Goal: Task Accomplishment & Management: Manage account settings

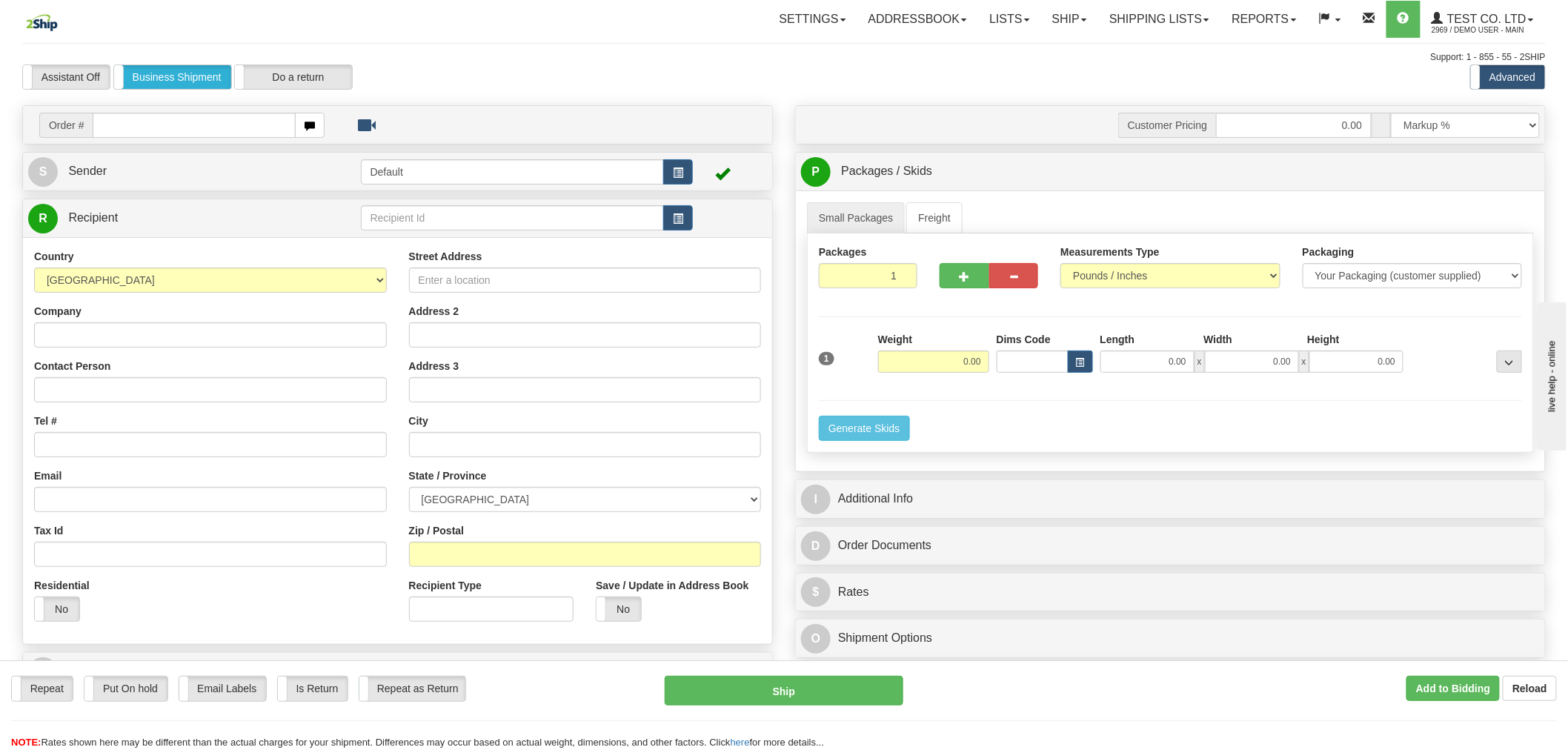
click at [216, 141] on div "Order #" at bounding box center [397, 124] width 749 height 38
click at [221, 171] on link "S Sender" at bounding box center [194, 172] width 333 height 30
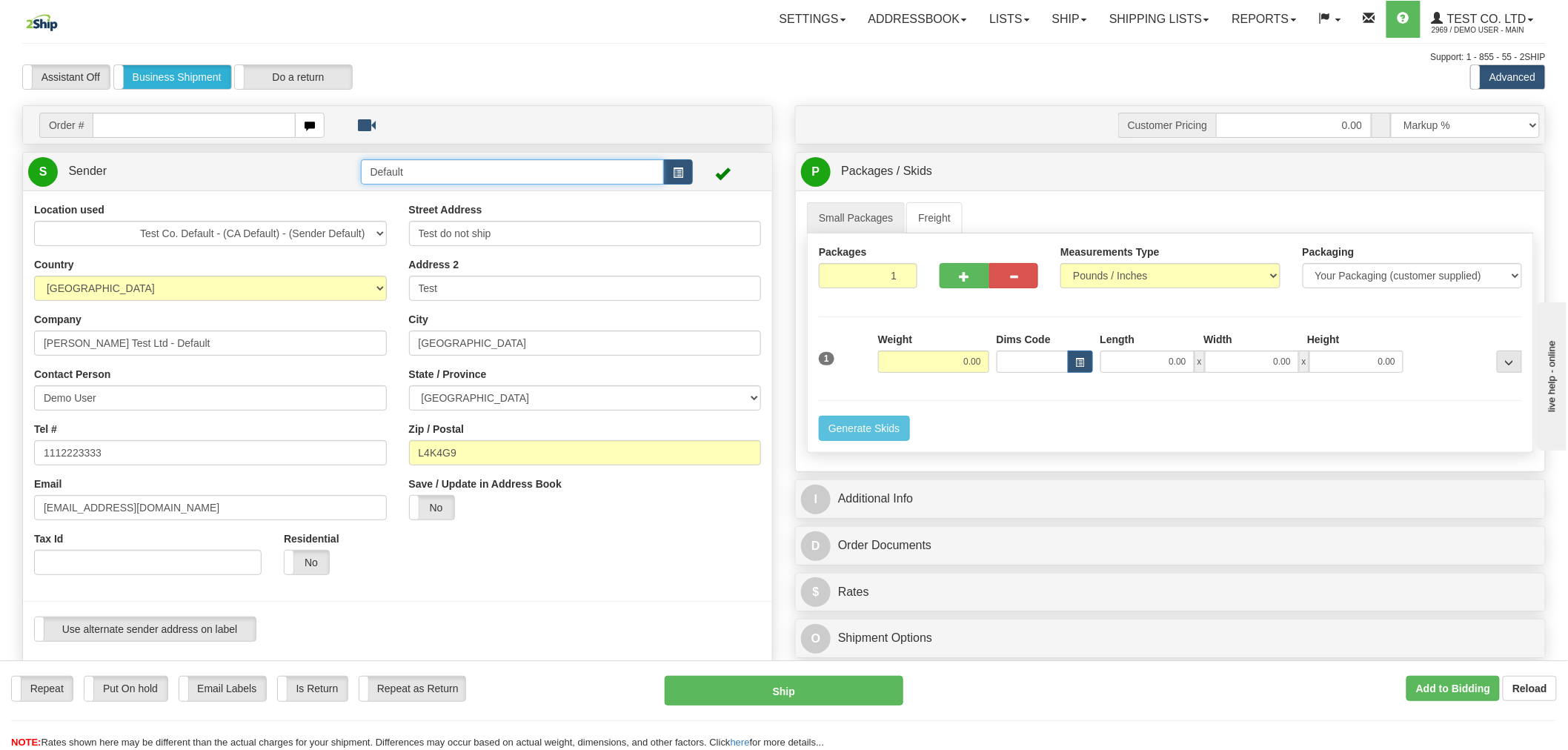
click at [389, 174] on input "Default" at bounding box center [512, 172] width 304 height 26
click at [390, 469] on div "Location used Australia Bidding Test Consolidation Demo US Dura Lite Test Harle…" at bounding box center [211, 393] width 375 height 384
click at [1069, 17] on link "Ship" at bounding box center [1069, 19] width 57 height 37
click at [1017, 55] on span "Ship Screen" at bounding box center [1006, 52] width 57 height 12
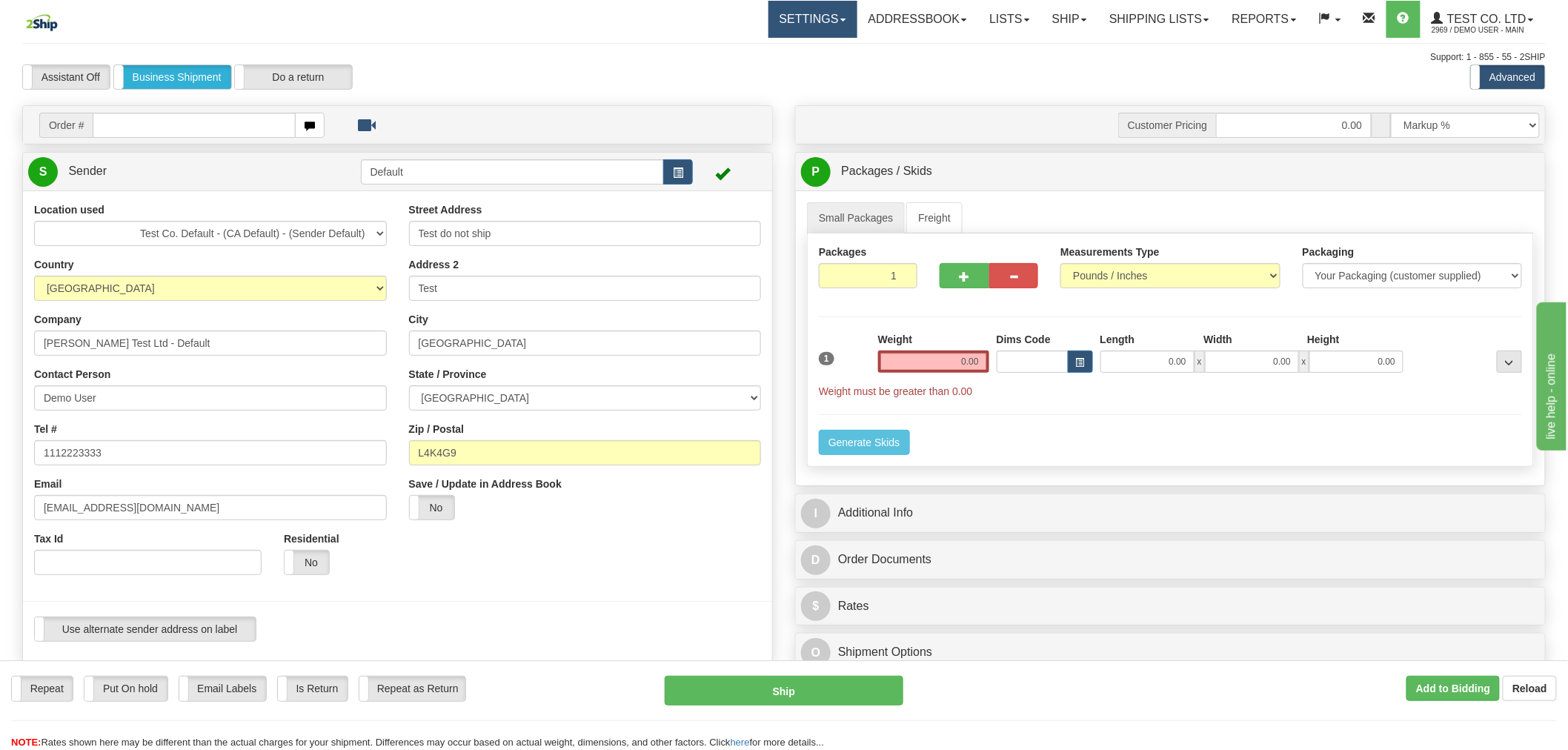
click at [774, 15] on link "Settings" at bounding box center [812, 19] width 89 height 37
click at [788, 60] on link "Shipping Preferences" at bounding box center [782, 52] width 148 height 19
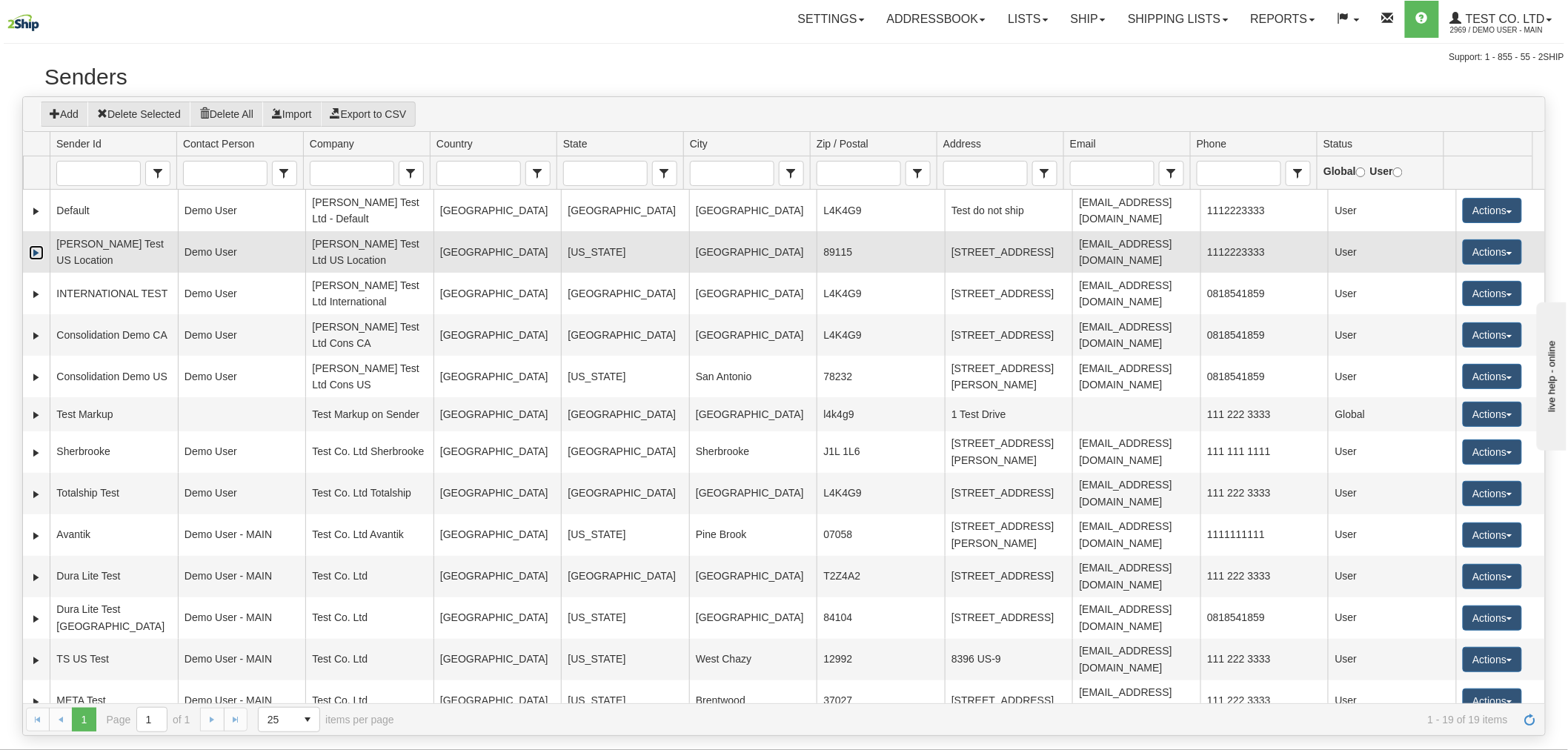
click at [39, 246] on link "Expand" at bounding box center [36, 252] width 15 height 15
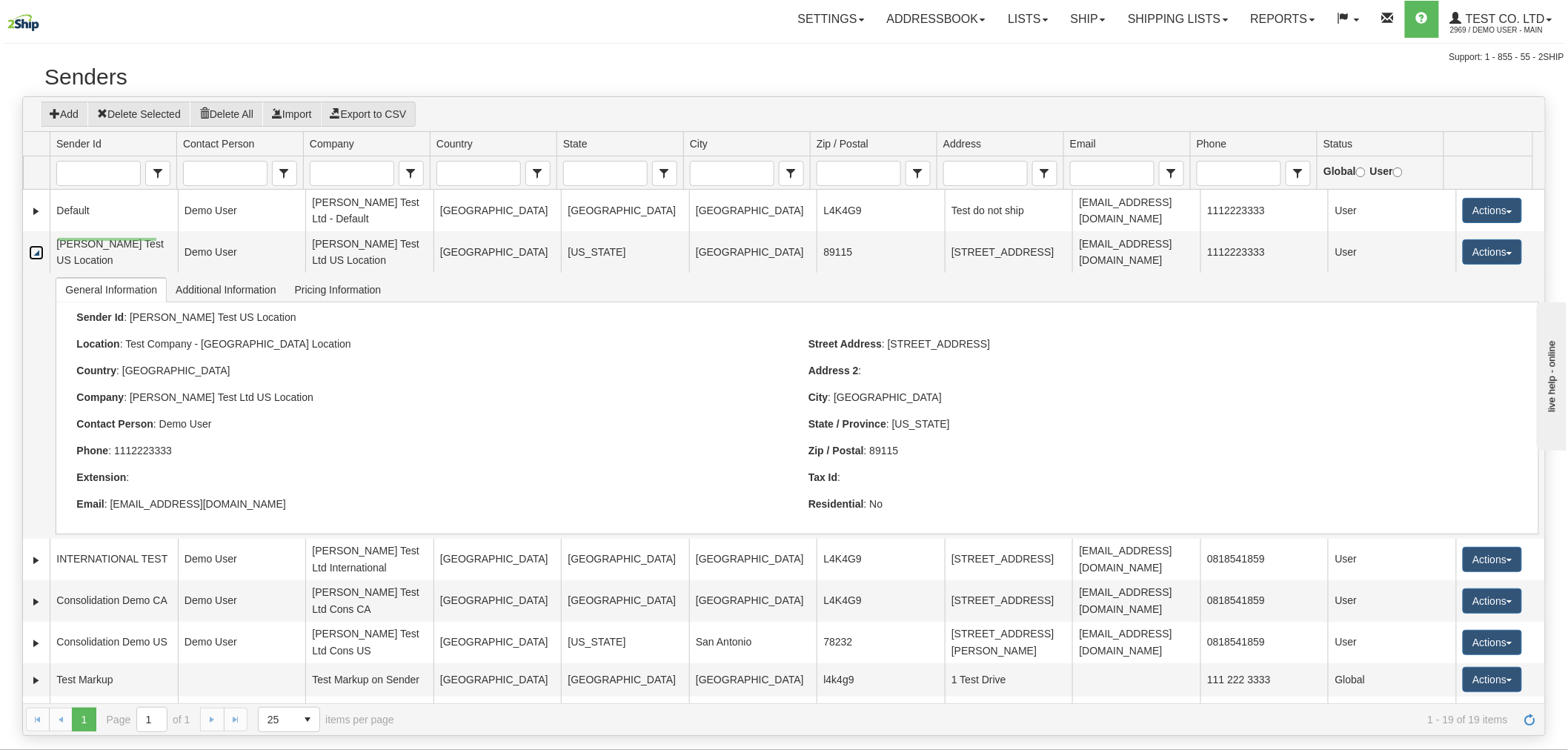
drag, startPoint x: 57, startPoint y: 241, endPoint x: 156, endPoint y: 238, distance: 99.0
click at [156, 238] on td "Tracy Test US Location" at bounding box center [113, 252] width 128 height 41
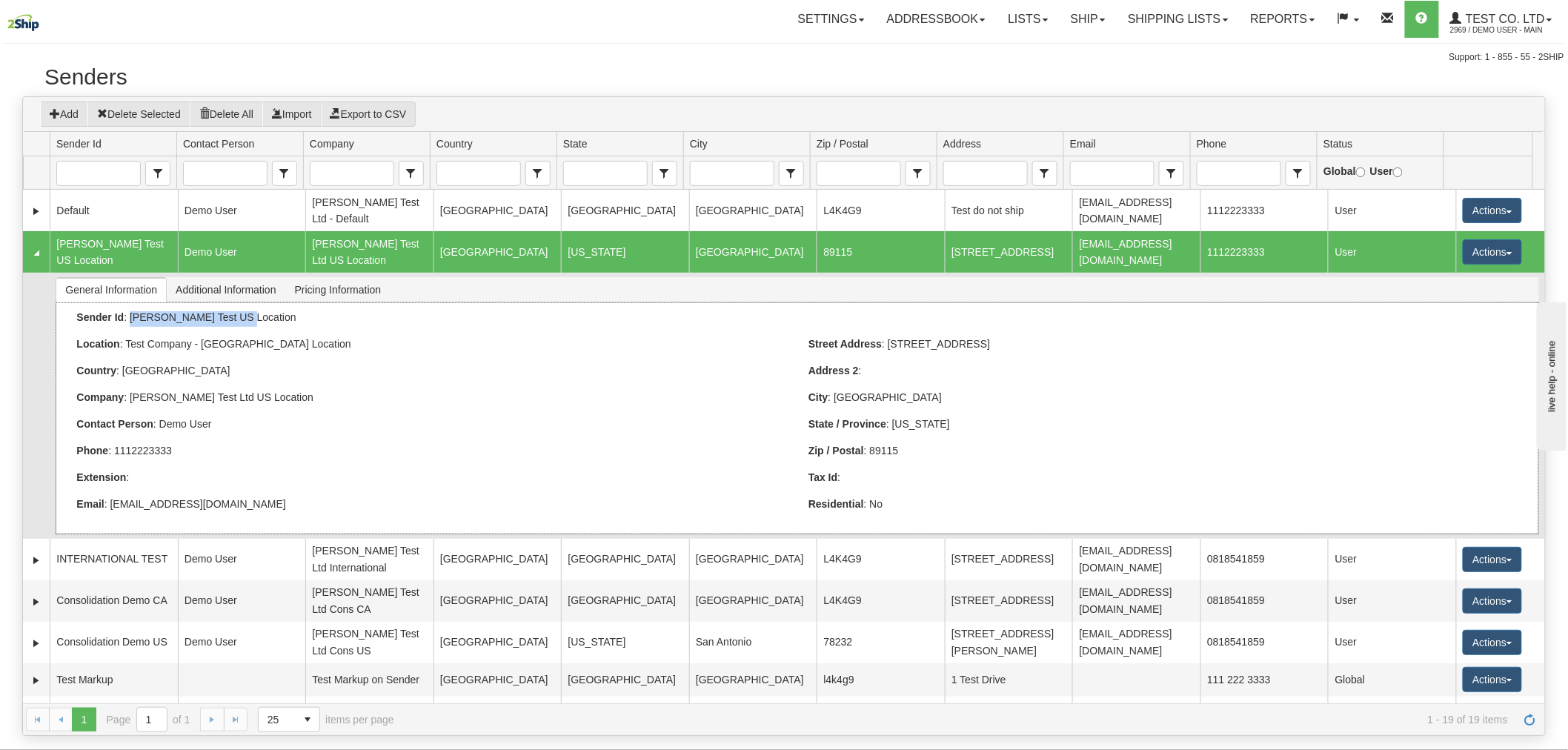
drag, startPoint x: 239, startPoint y: 309, endPoint x: 128, endPoint y: 313, distance: 111.1
click at [128, 313] on div "Sender Id : Tracy Test US Location" at bounding box center [797, 318] width 1441 height 15
copy div "Tracy Test US Location"
click at [1100, 25] on link "Ship" at bounding box center [1088, 19] width 57 height 37
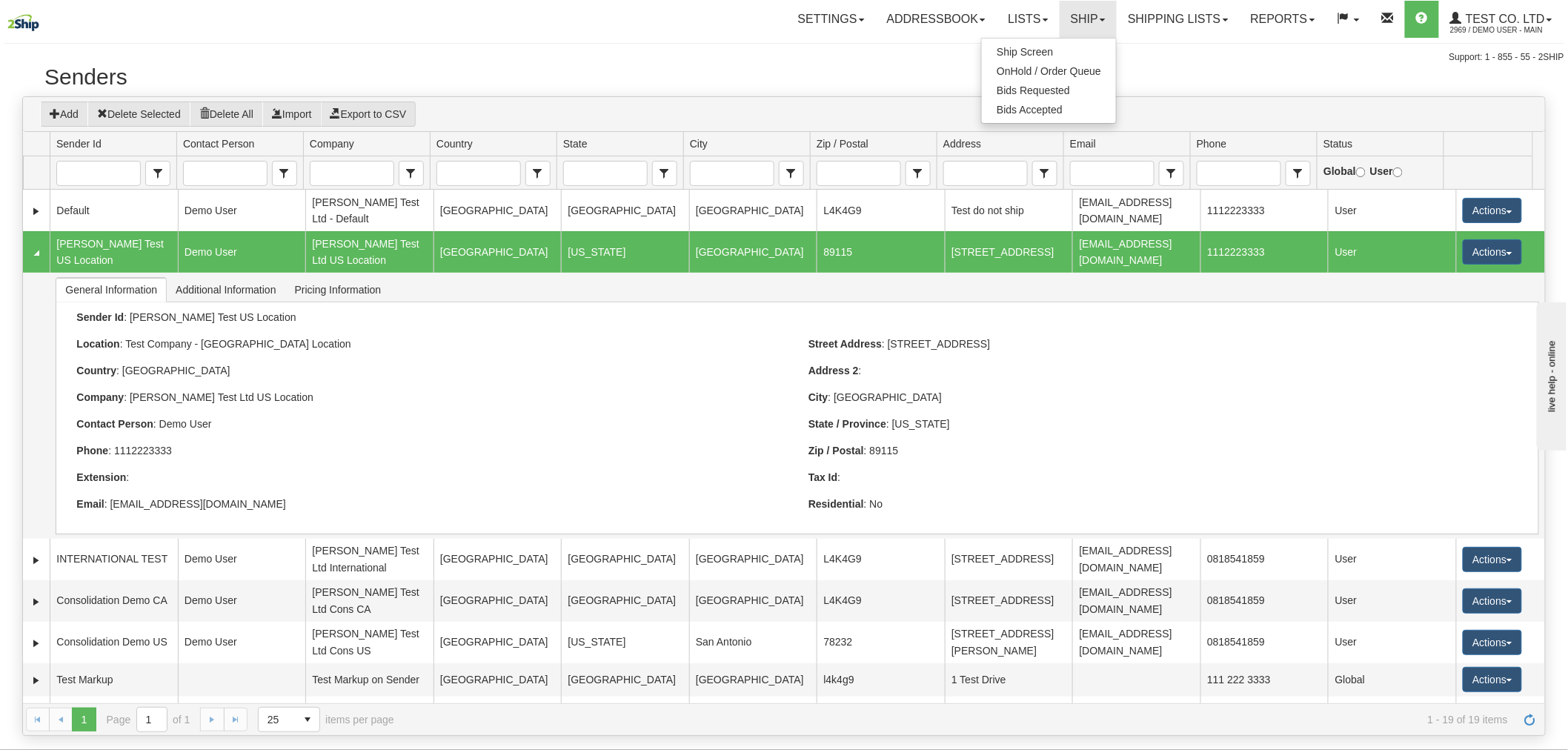
click at [883, 79] on h2 "Senders" at bounding box center [784, 77] width 1479 height 25
click at [1084, 11] on link "Ship" at bounding box center [1088, 19] width 57 height 37
click at [1035, 49] on span "Ship Screen" at bounding box center [1025, 52] width 57 height 12
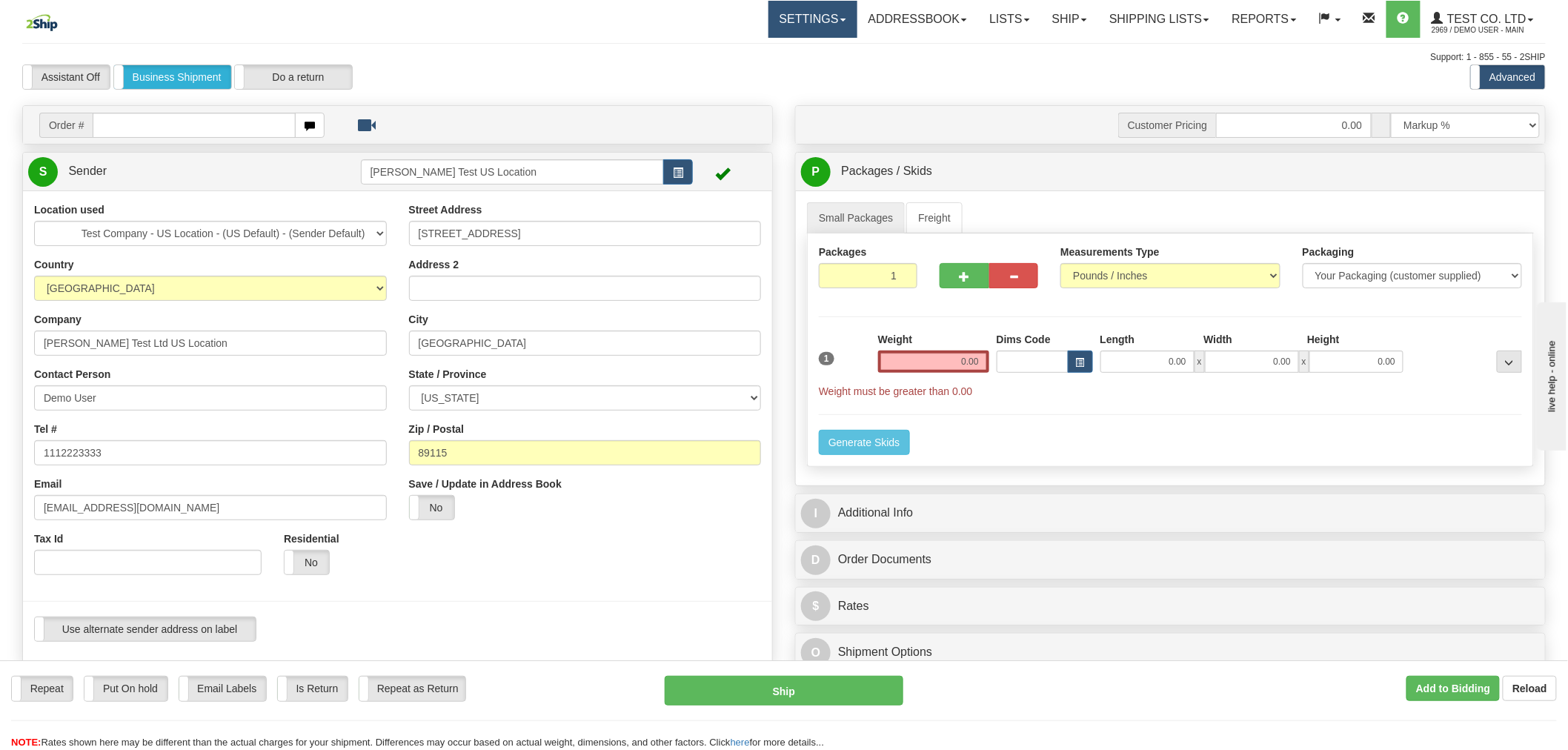
click at [815, 5] on link "Settings" at bounding box center [812, 19] width 89 height 37
click at [772, 53] on span "Shipping Preferences" at bounding box center [772, 52] width 99 height 12
click at [949, 215] on link "Freight" at bounding box center [934, 217] width 57 height 31
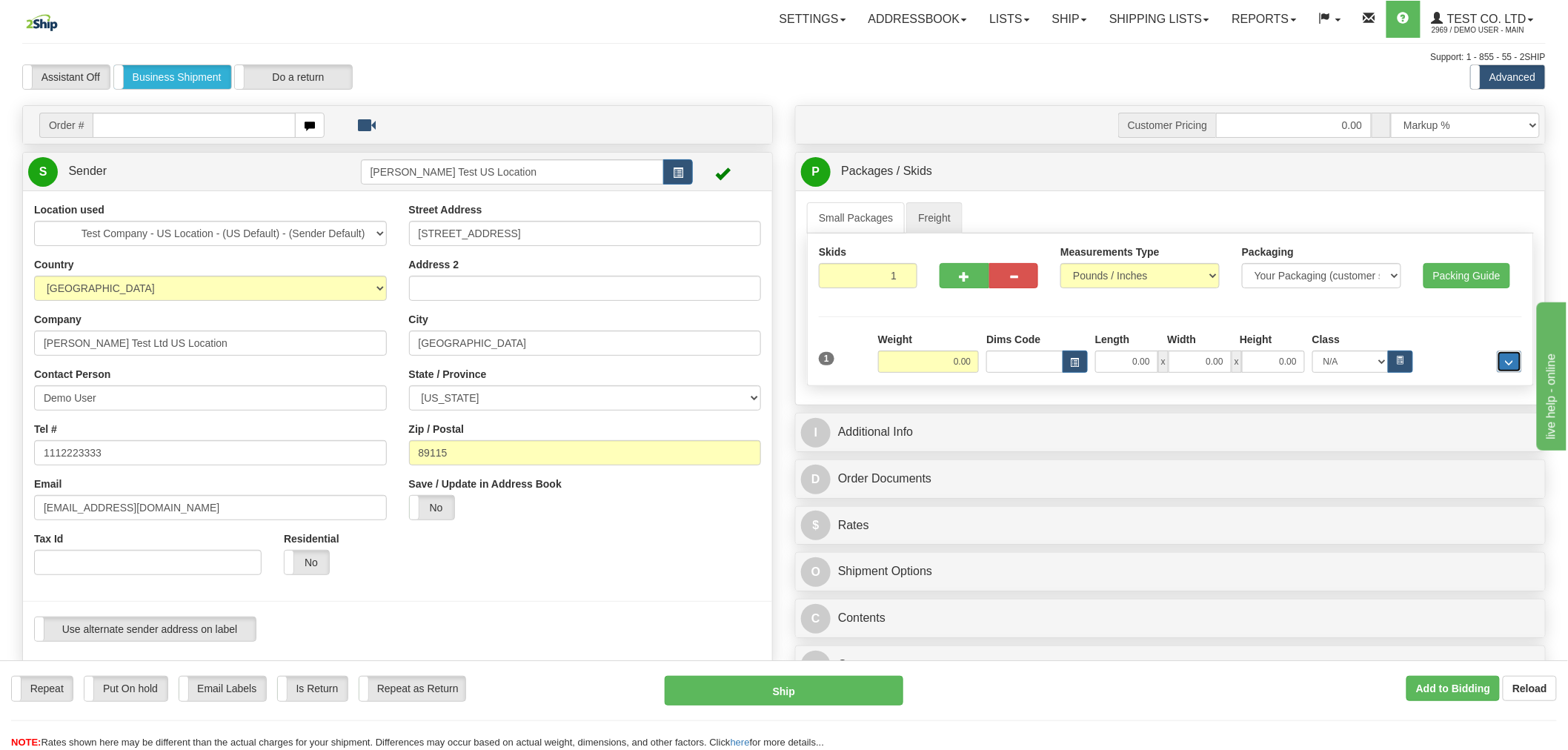
click at [1499, 363] on button "..." at bounding box center [1510, 361] width 26 height 22
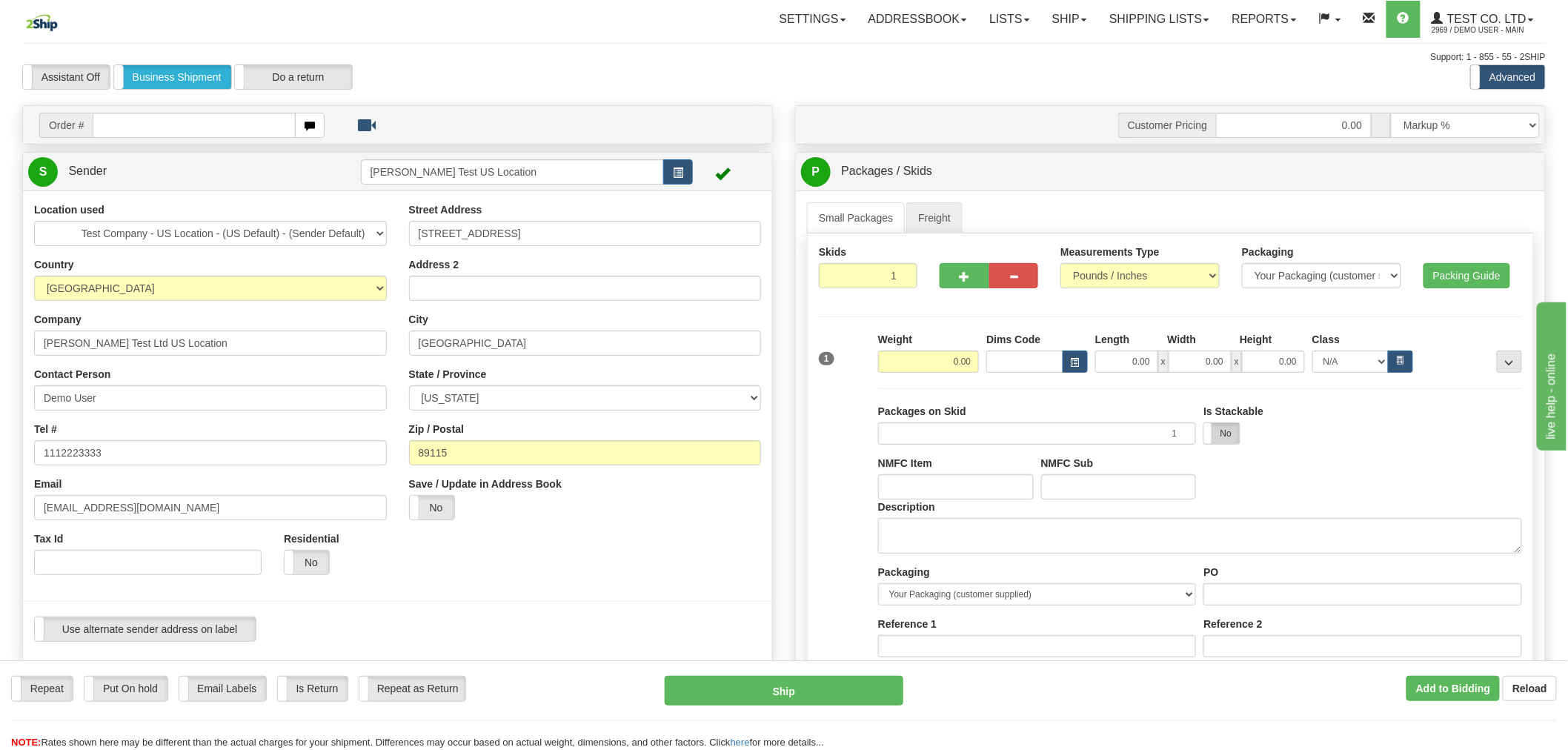
click at [1222, 432] on label "No" at bounding box center [1222, 433] width 36 height 21
click at [1217, 432] on label "Yes" at bounding box center [1222, 433] width 36 height 21
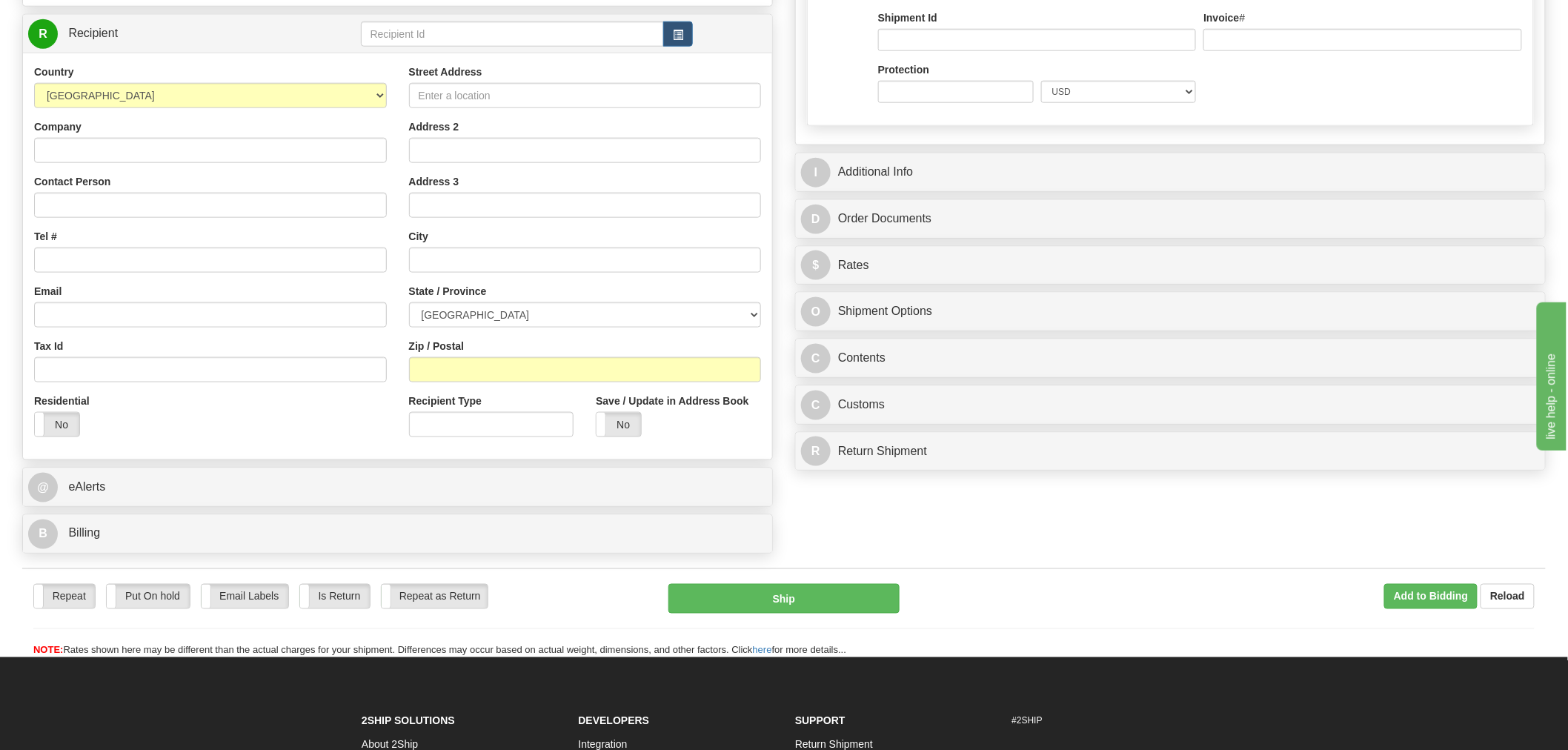
scroll to position [875, 0]
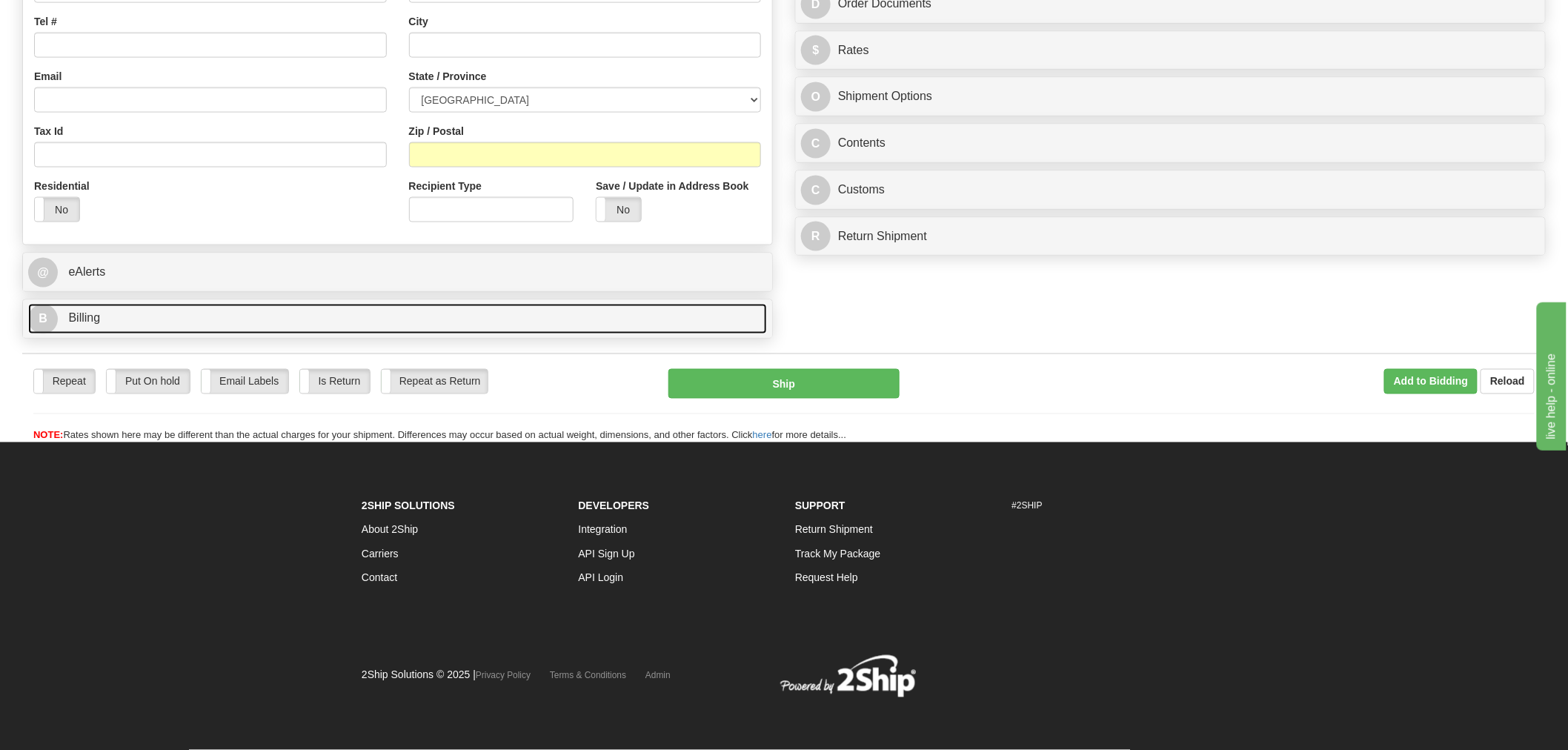
click at [444, 326] on link "B Billing" at bounding box center [397, 319] width 739 height 30
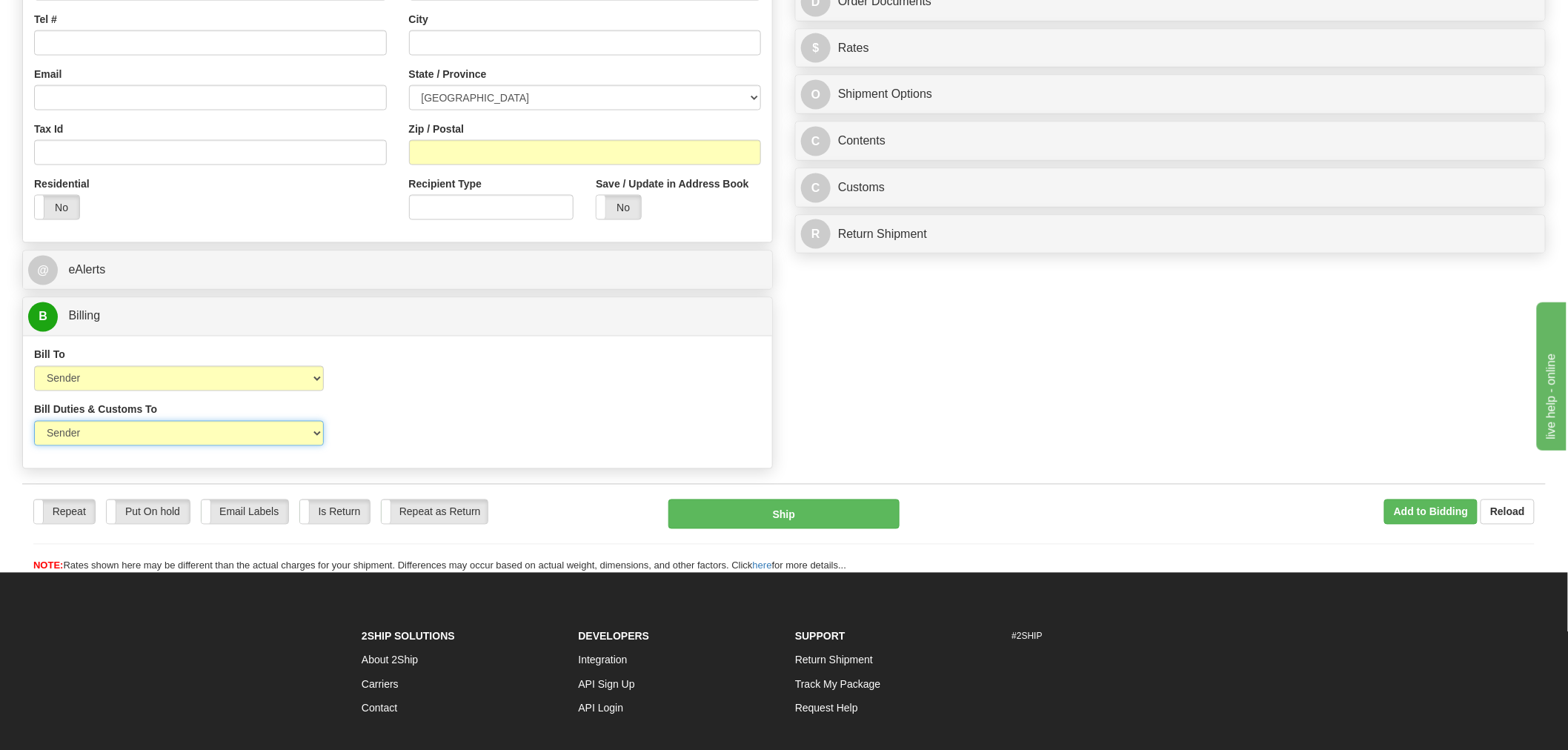
click at [228, 423] on select "Sender Recipient Third Party" at bounding box center [179, 433] width 290 height 26
select select "3"
click at [34, 423] on select "Sender Recipient Third Party" at bounding box center [179, 433] width 290 height 26
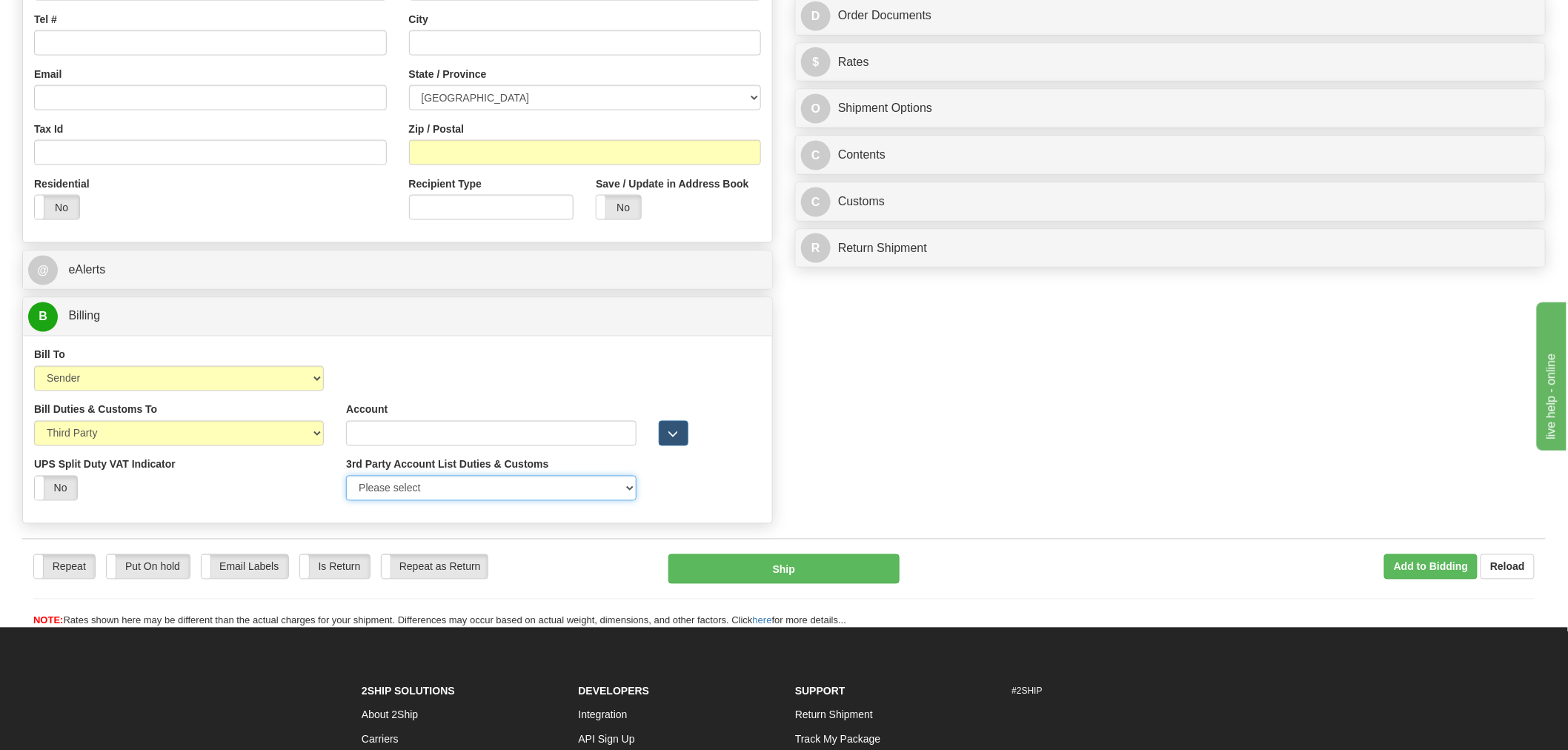
click at [497, 493] on select "Please select [PERSON_NAME]-2016146-[GEOGRAPHIC_DATA] Post FedEx WalGreen-49345…" at bounding box center [491, 488] width 290 height 26
